Goal: Task Accomplishment & Management: Complete application form

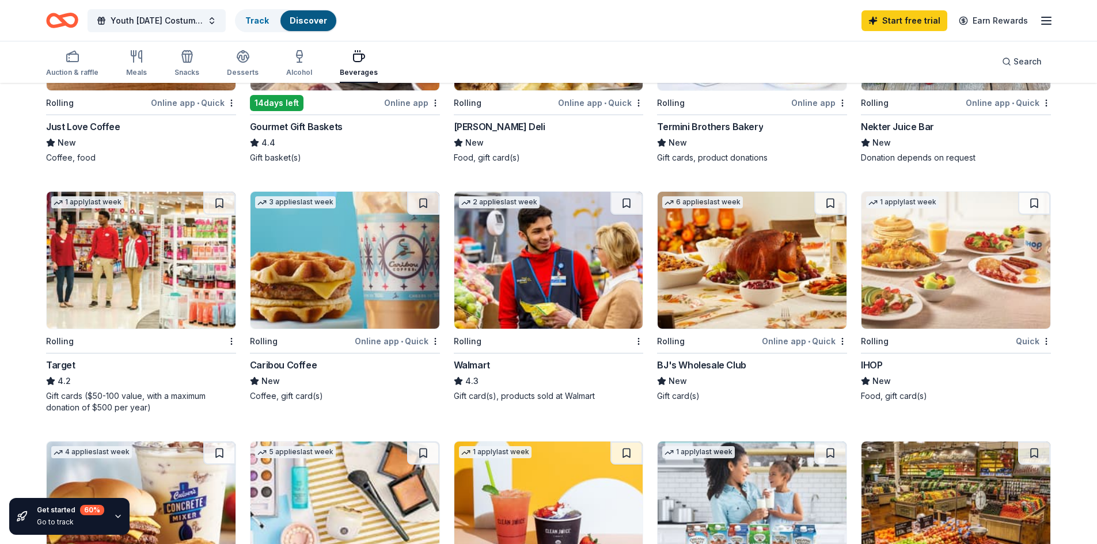
scroll to position [138, 0]
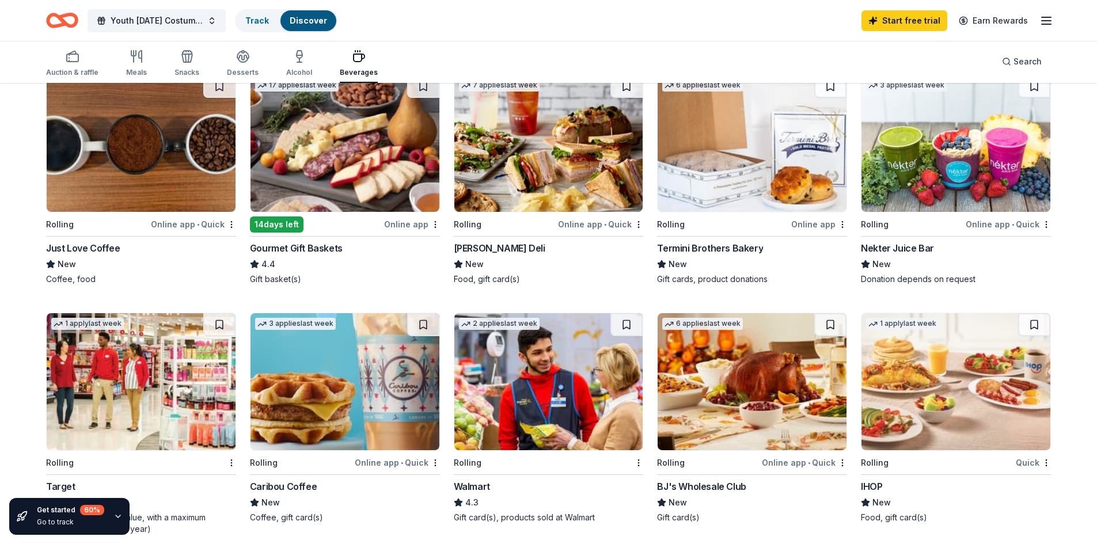
click at [619, 367] on img at bounding box center [548, 381] width 189 height 137
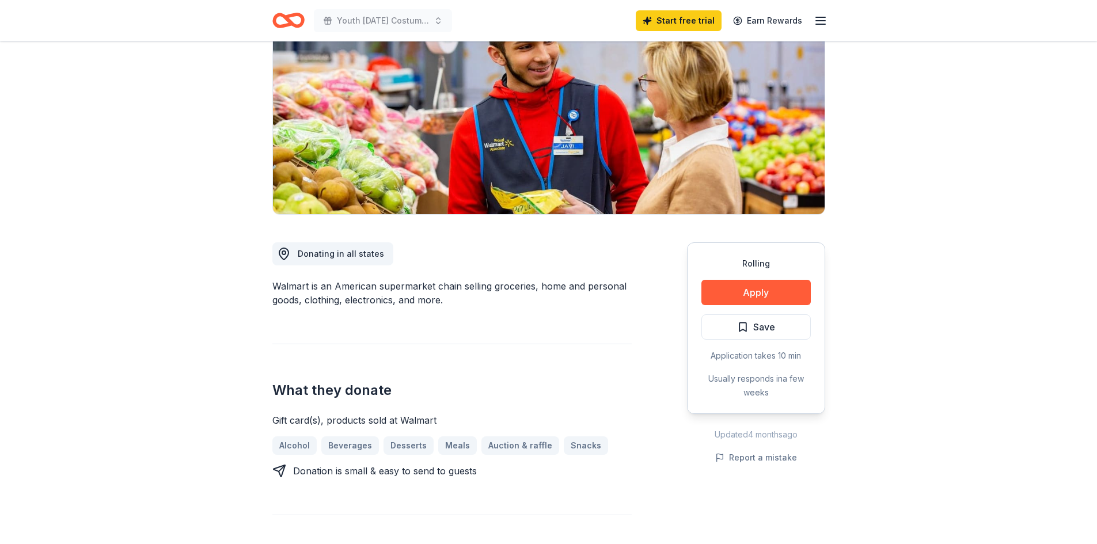
scroll to position [115, 0]
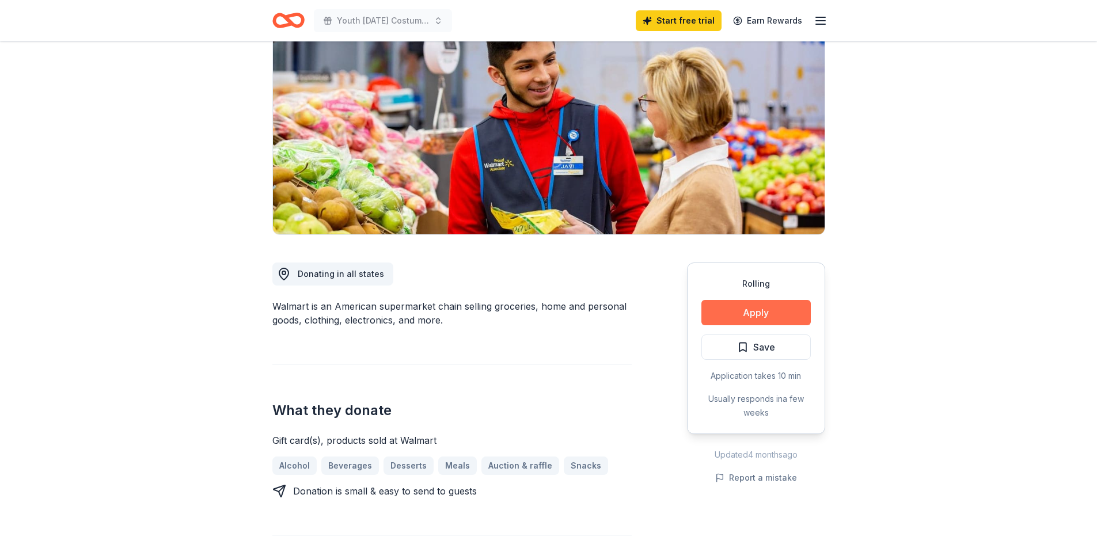
click at [748, 317] on button "Apply" at bounding box center [755, 312] width 109 height 25
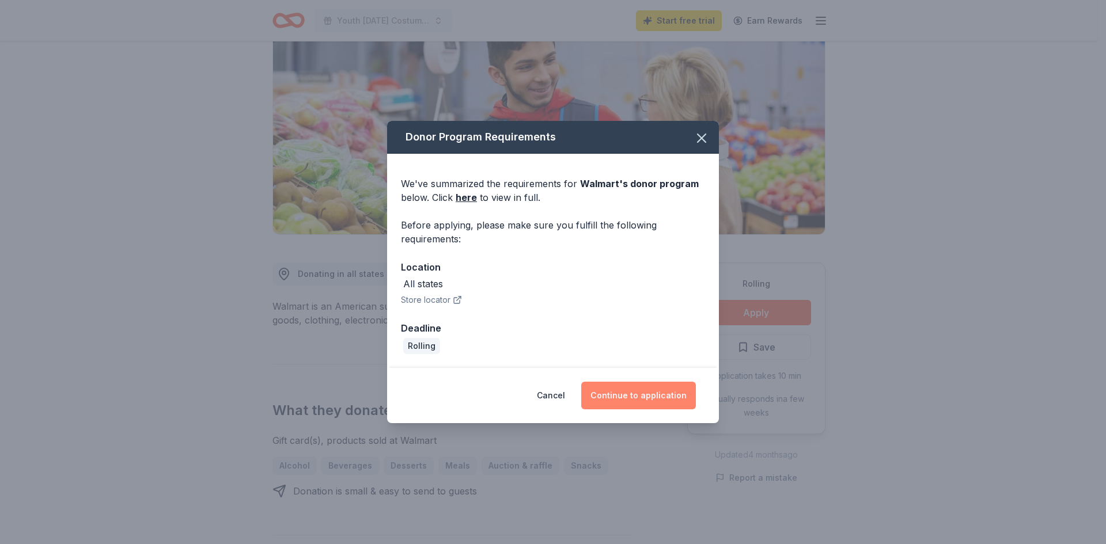
click at [656, 398] on button "Continue to application" at bounding box center [638, 396] width 115 height 28
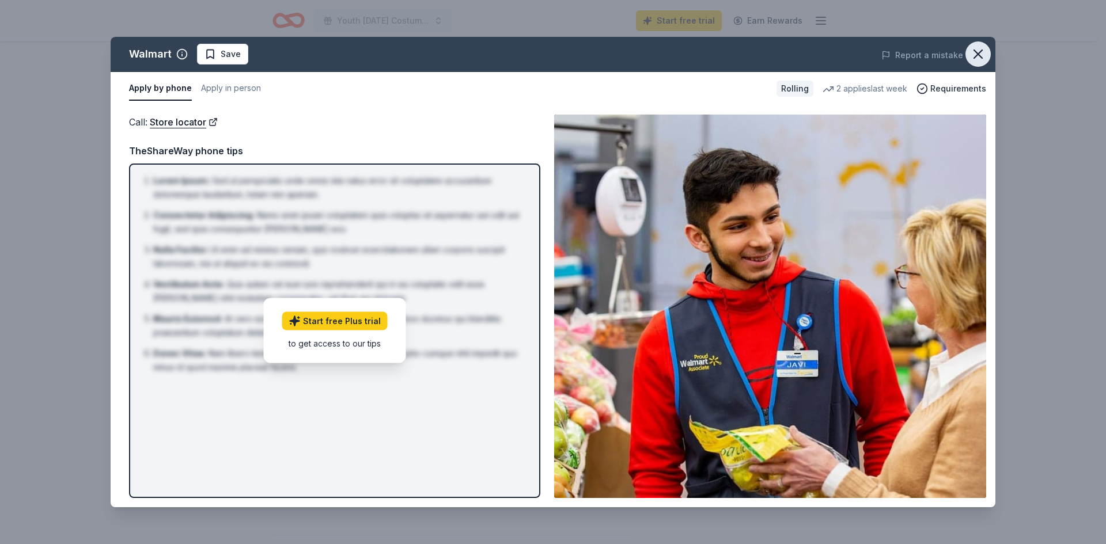
click at [978, 55] on icon "button" at bounding box center [978, 54] width 16 height 16
